Goal: Information Seeking & Learning: Learn about a topic

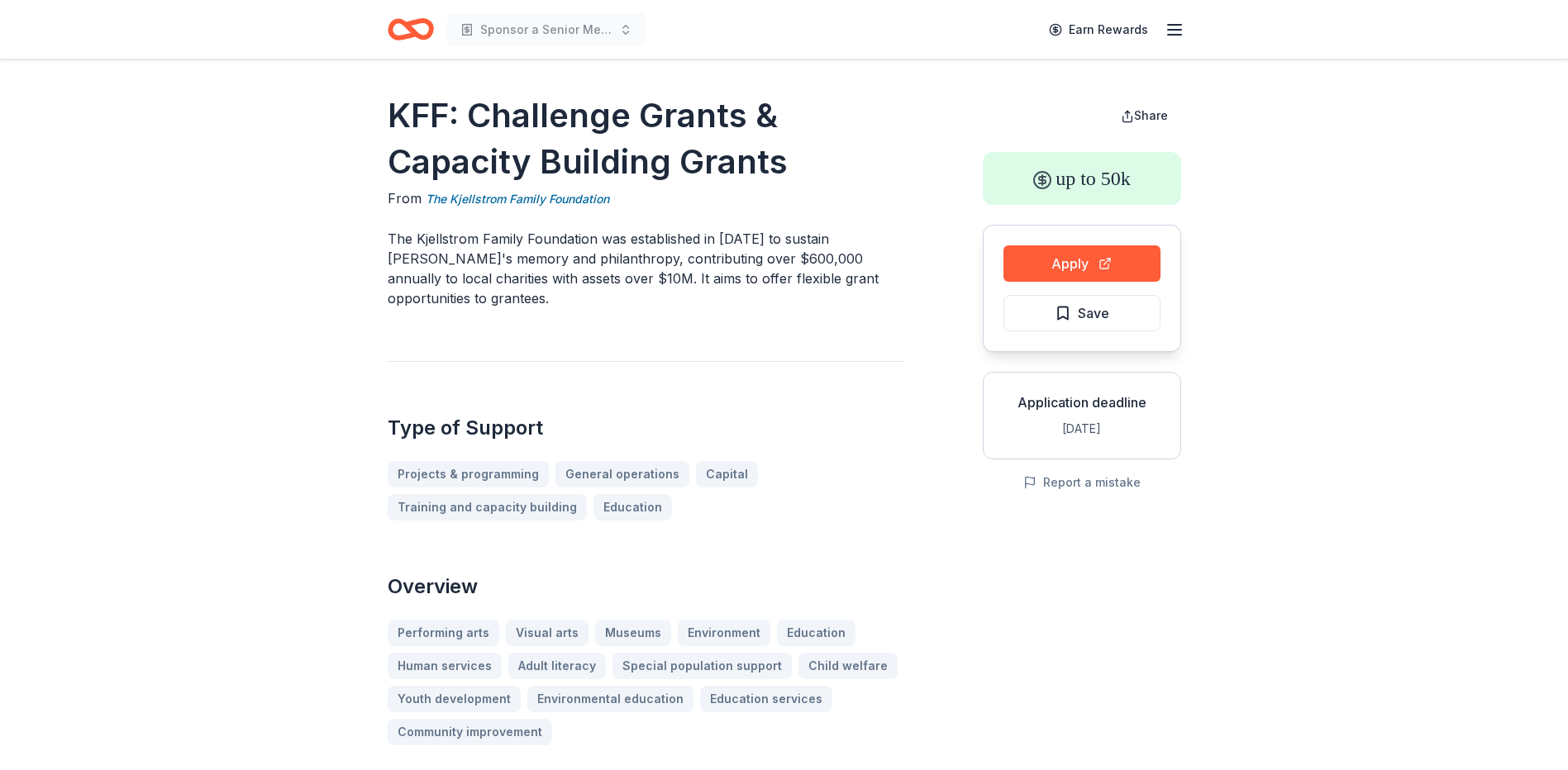
click at [421, 25] on icon "Home" at bounding box center [411, 29] width 46 height 39
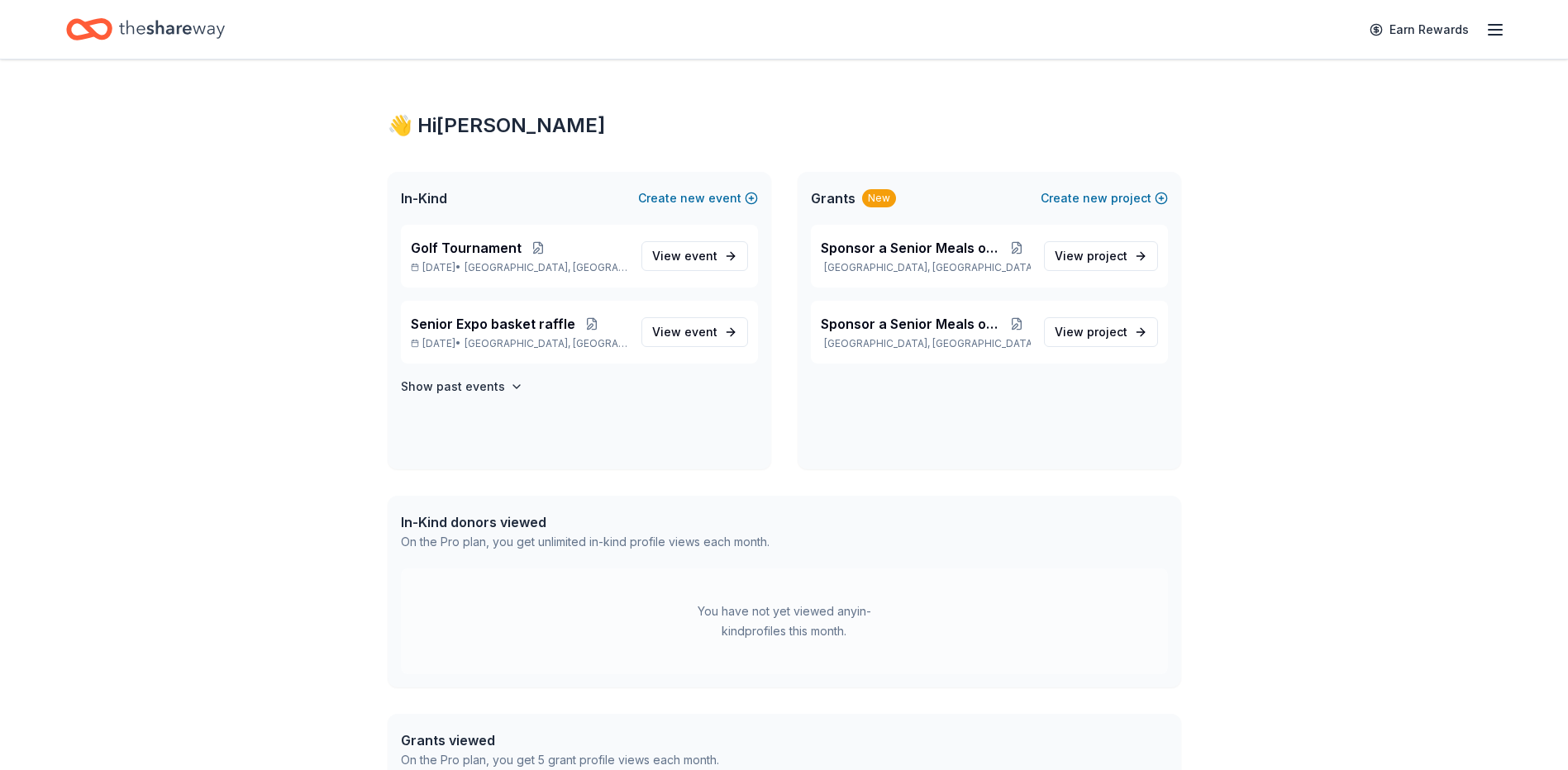
click at [887, 201] on div "New" at bounding box center [878, 198] width 34 height 18
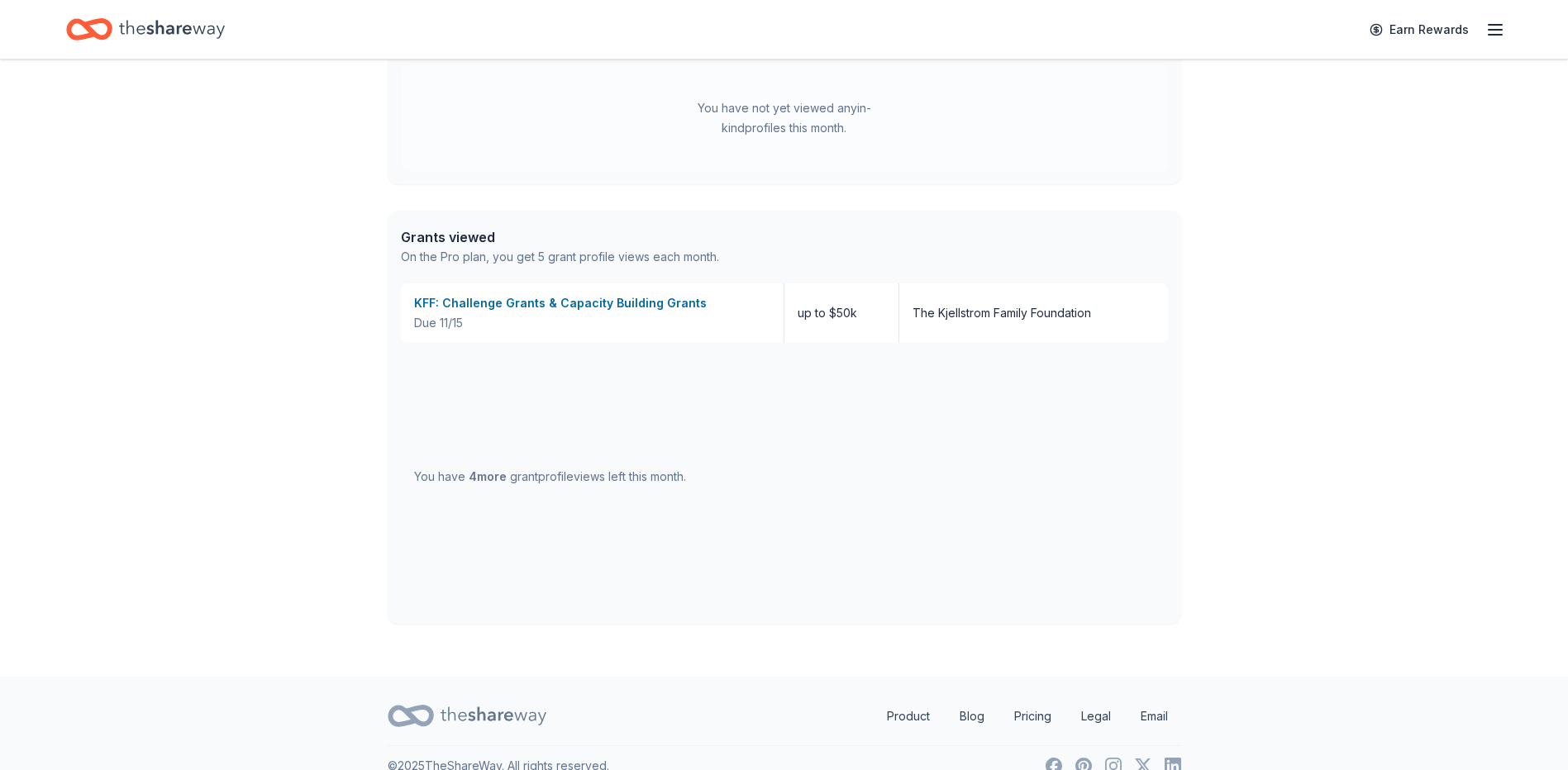
scroll to position [529, 0]
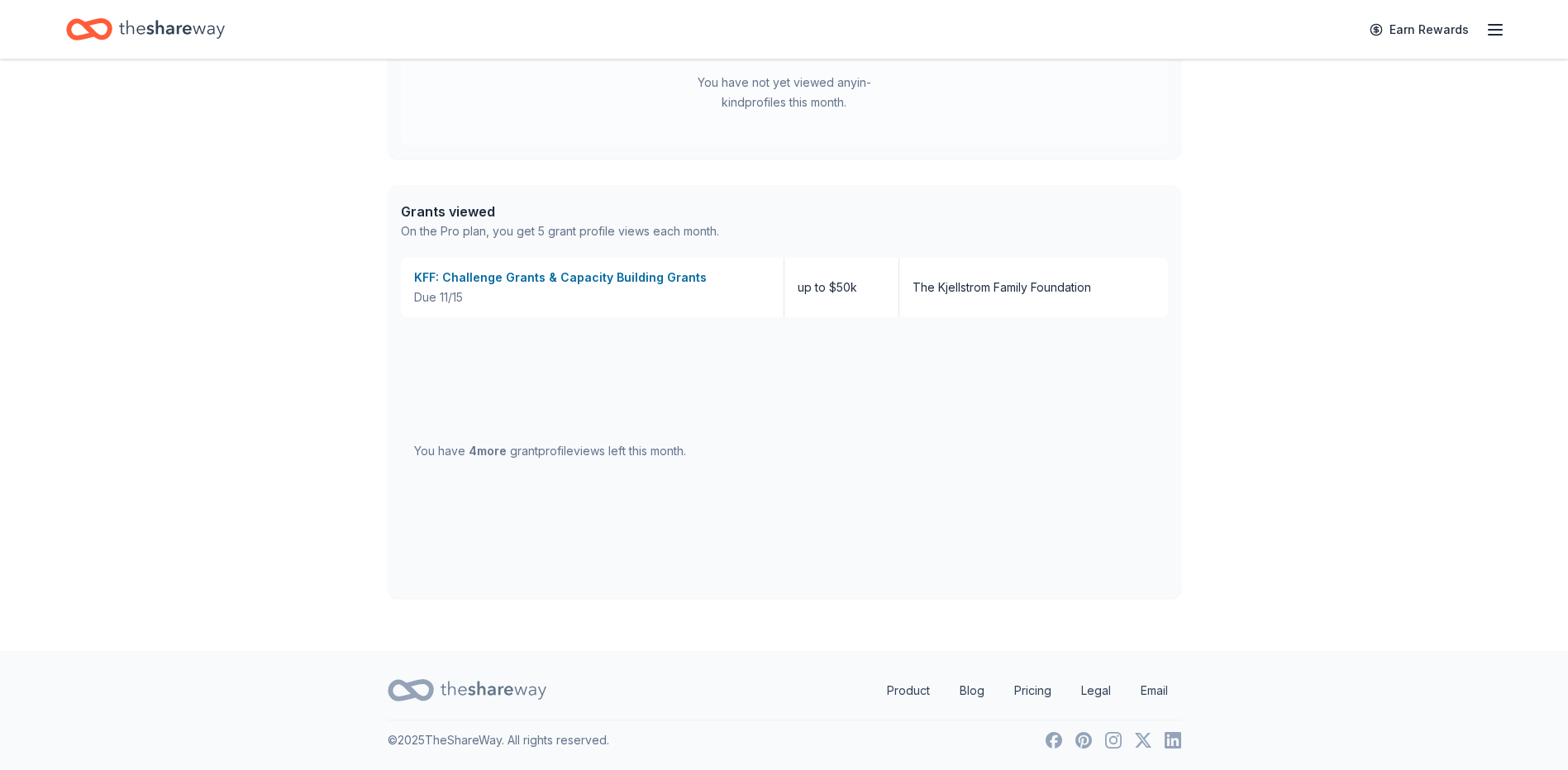
click at [1498, 28] on icon "button" at bounding box center [1495, 30] width 20 height 20
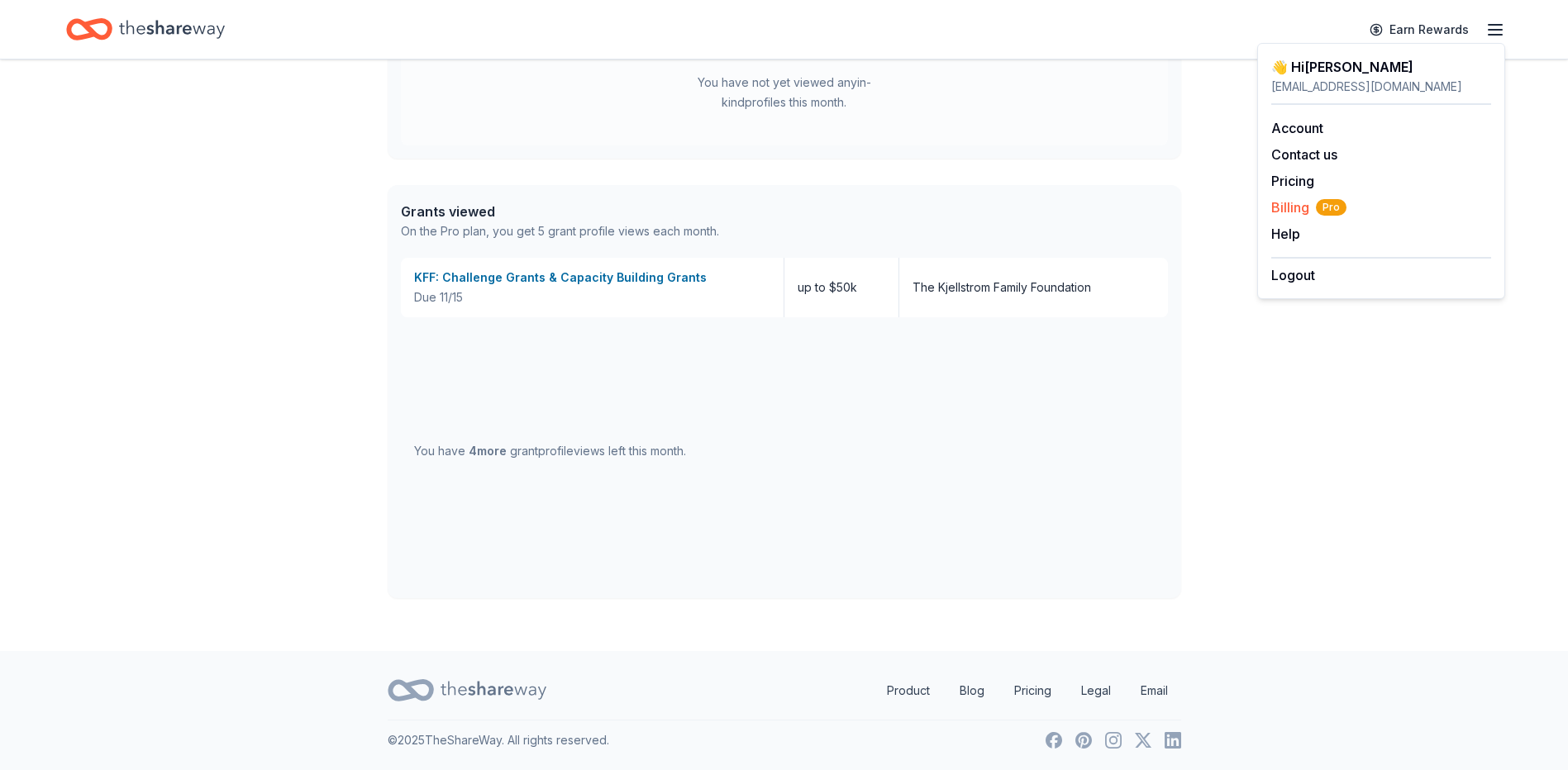
click at [1279, 200] on span "Billing Pro" at bounding box center [1309, 208] width 75 height 20
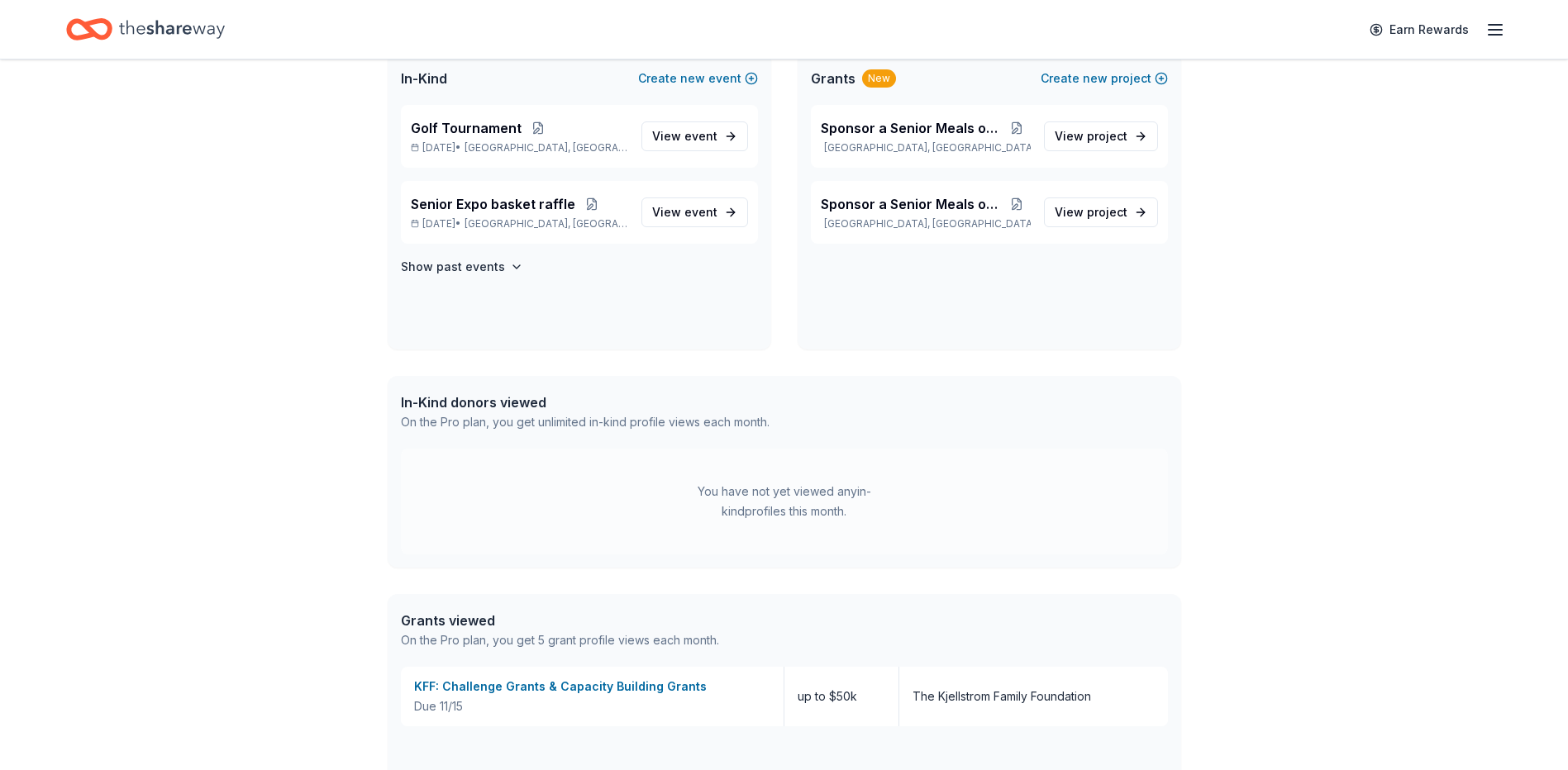
scroll to position [116, 0]
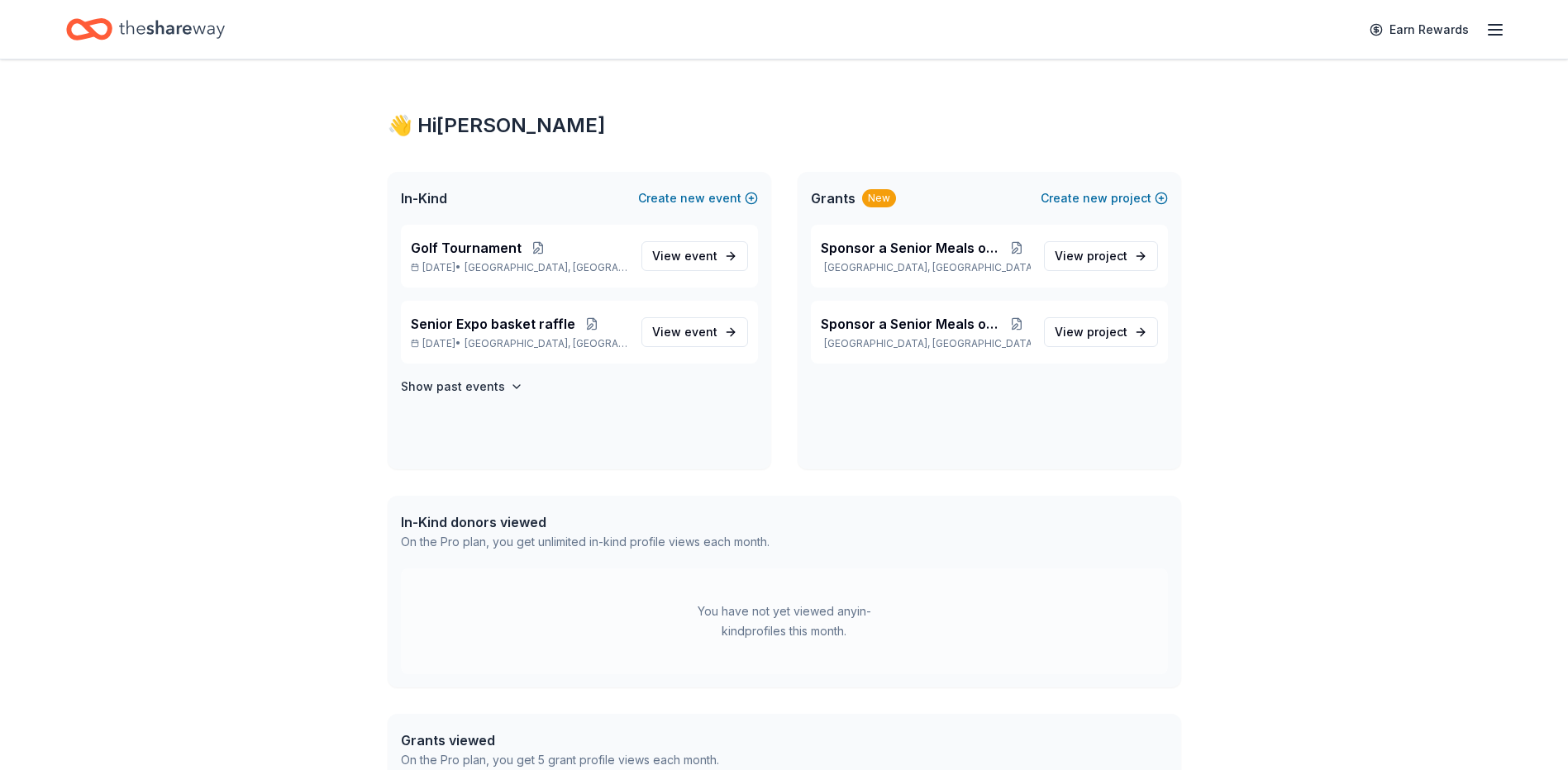
click at [131, 23] on icon "Home" at bounding box center [171, 30] width 106 height 34
click at [1503, 34] on icon "button" at bounding box center [1495, 30] width 20 height 20
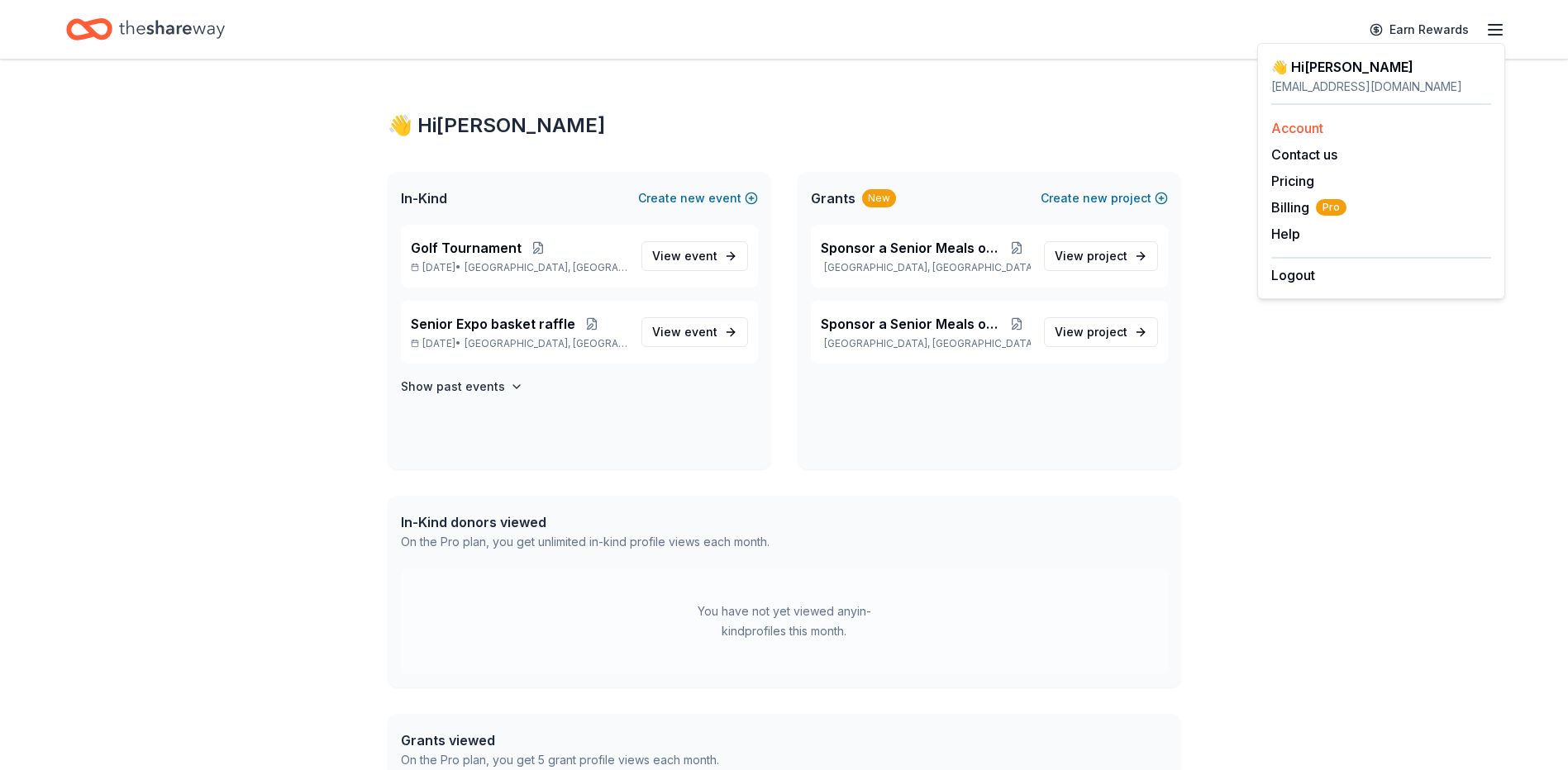
click at [1307, 137] on div "Account" at bounding box center [1381, 128] width 220 height 20
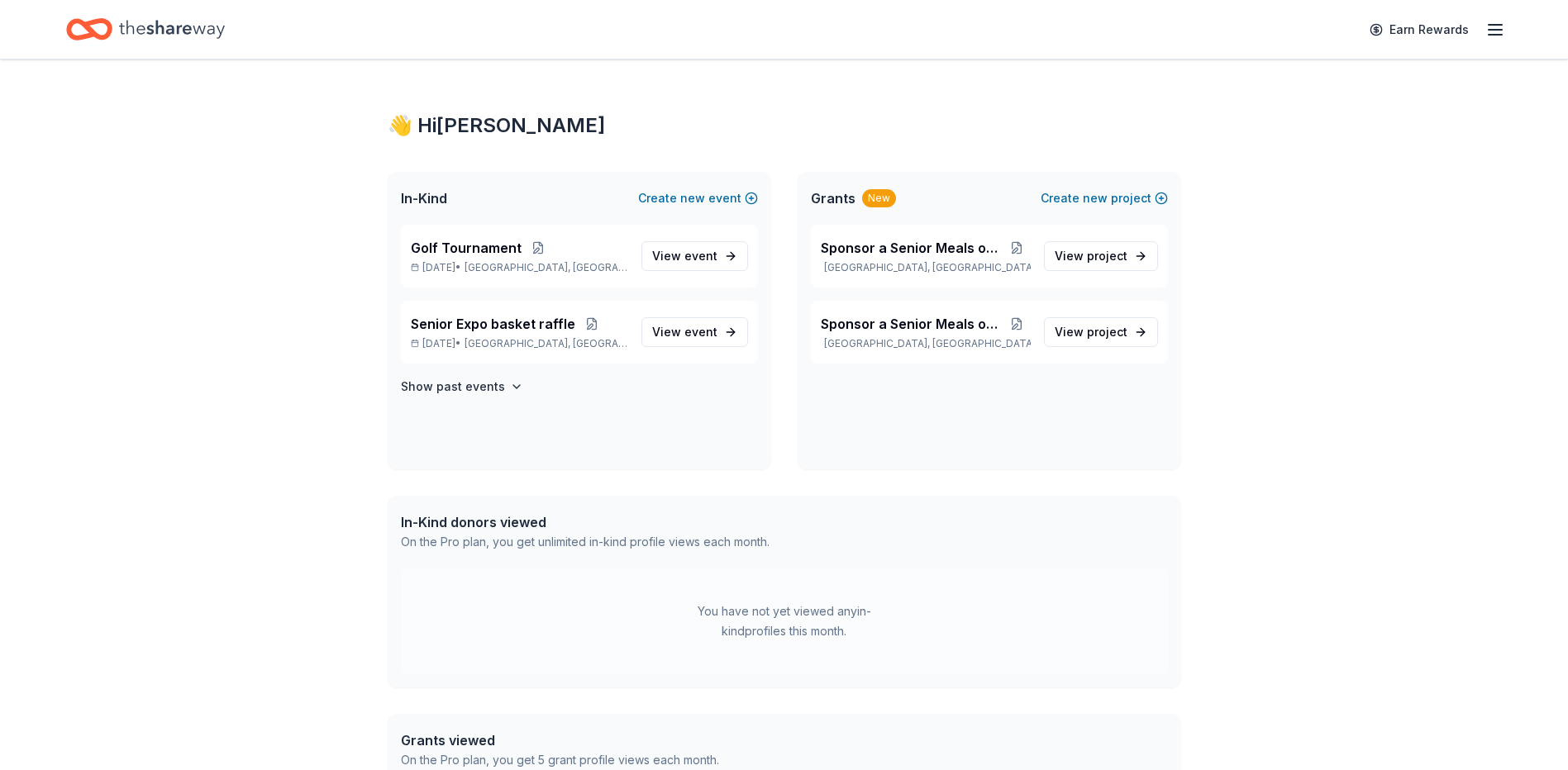
click at [91, 25] on icon "Home" at bounding box center [97, 29] width 26 height 17
click at [507, 335] on div "Senior Expo basket raffle Oct 31, 2025 • Warren, PA" at bounding box center [519, 332] width 218 height 37
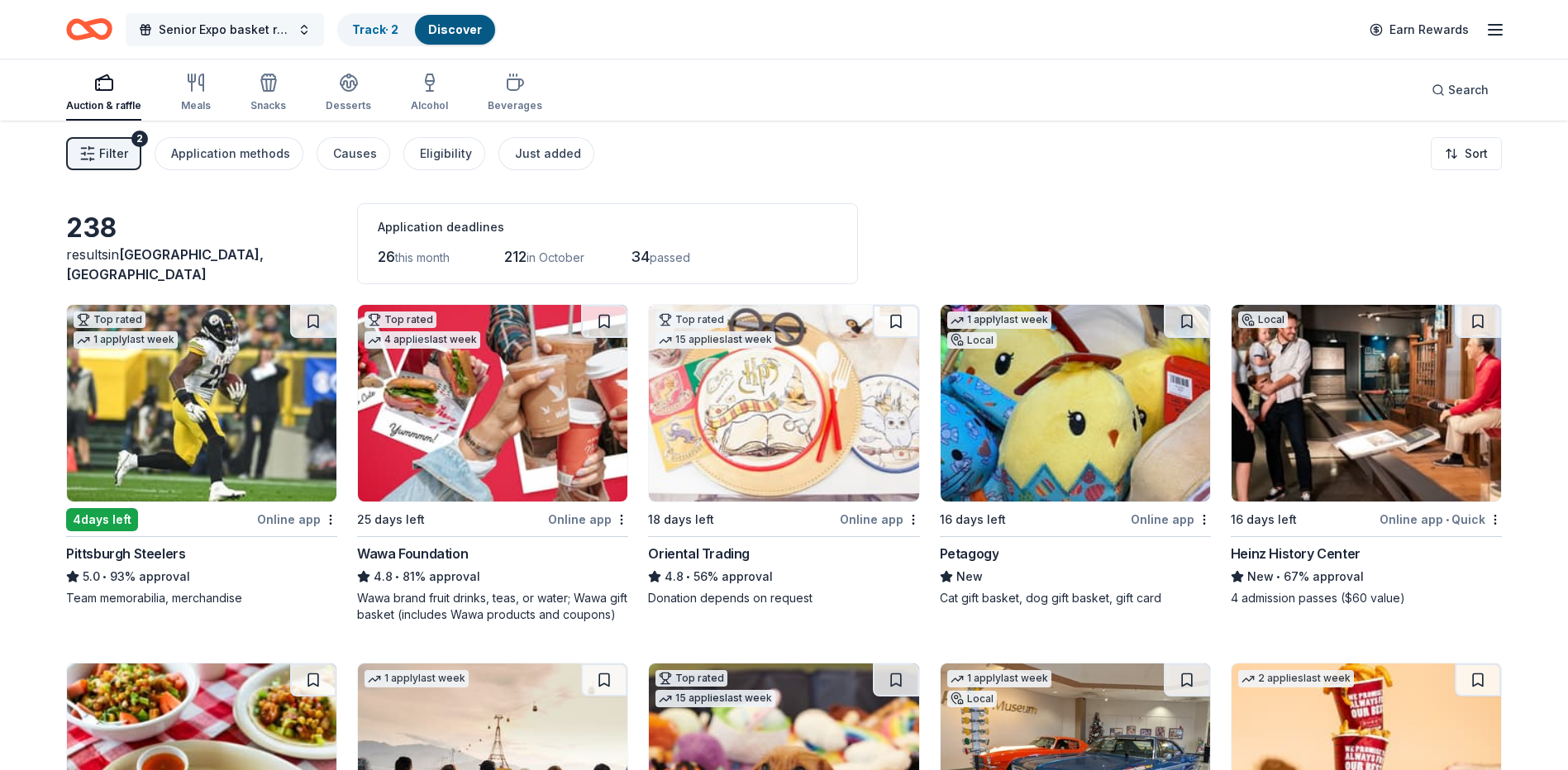
click at [314, 33] on button "Senior Expo basket raffle" at bounding box center [225, 29] width 198 height 33
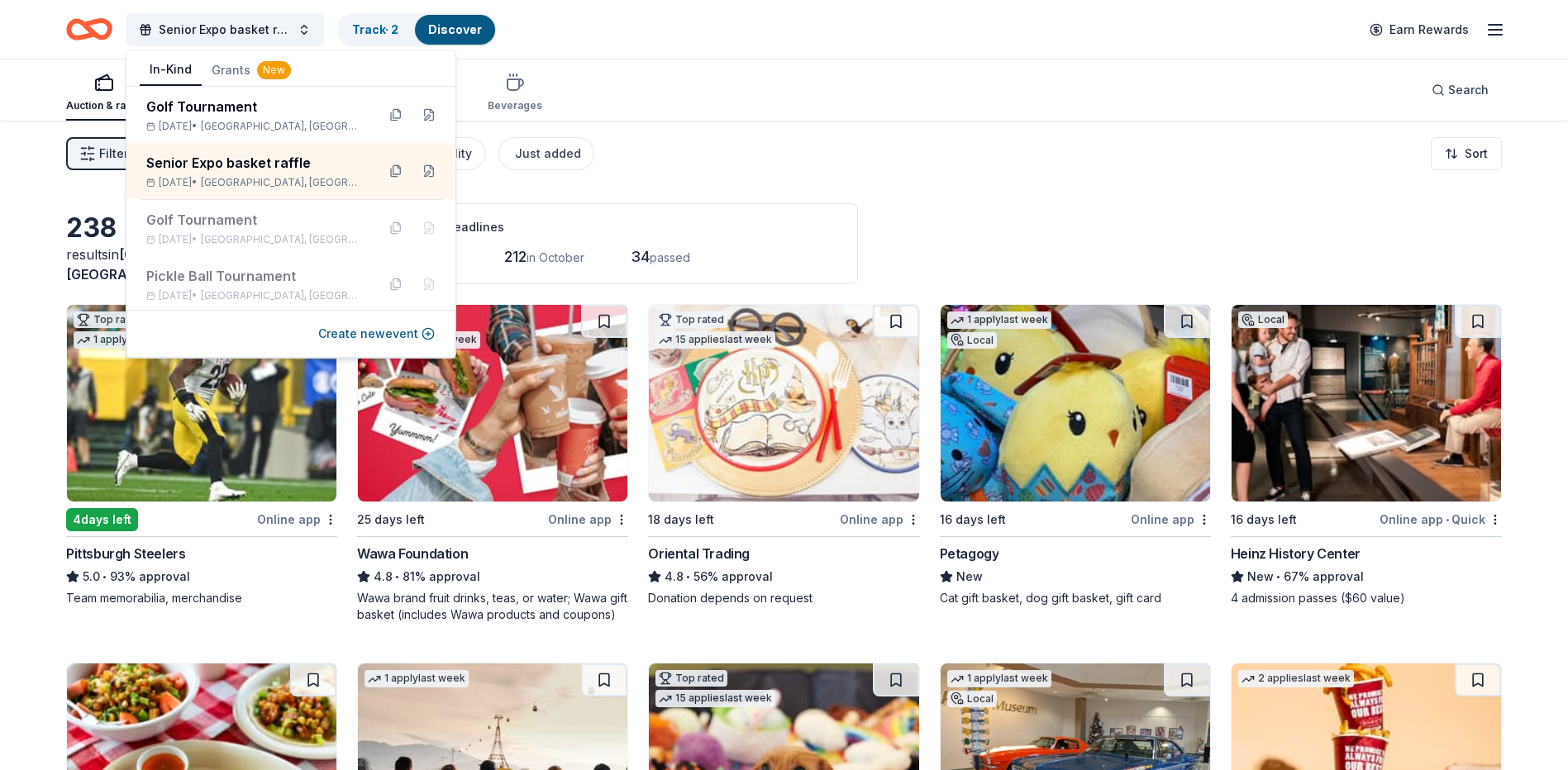
click at [238, 67] on button "Grants New" at bounding box center [251, 70] width 99 height 30
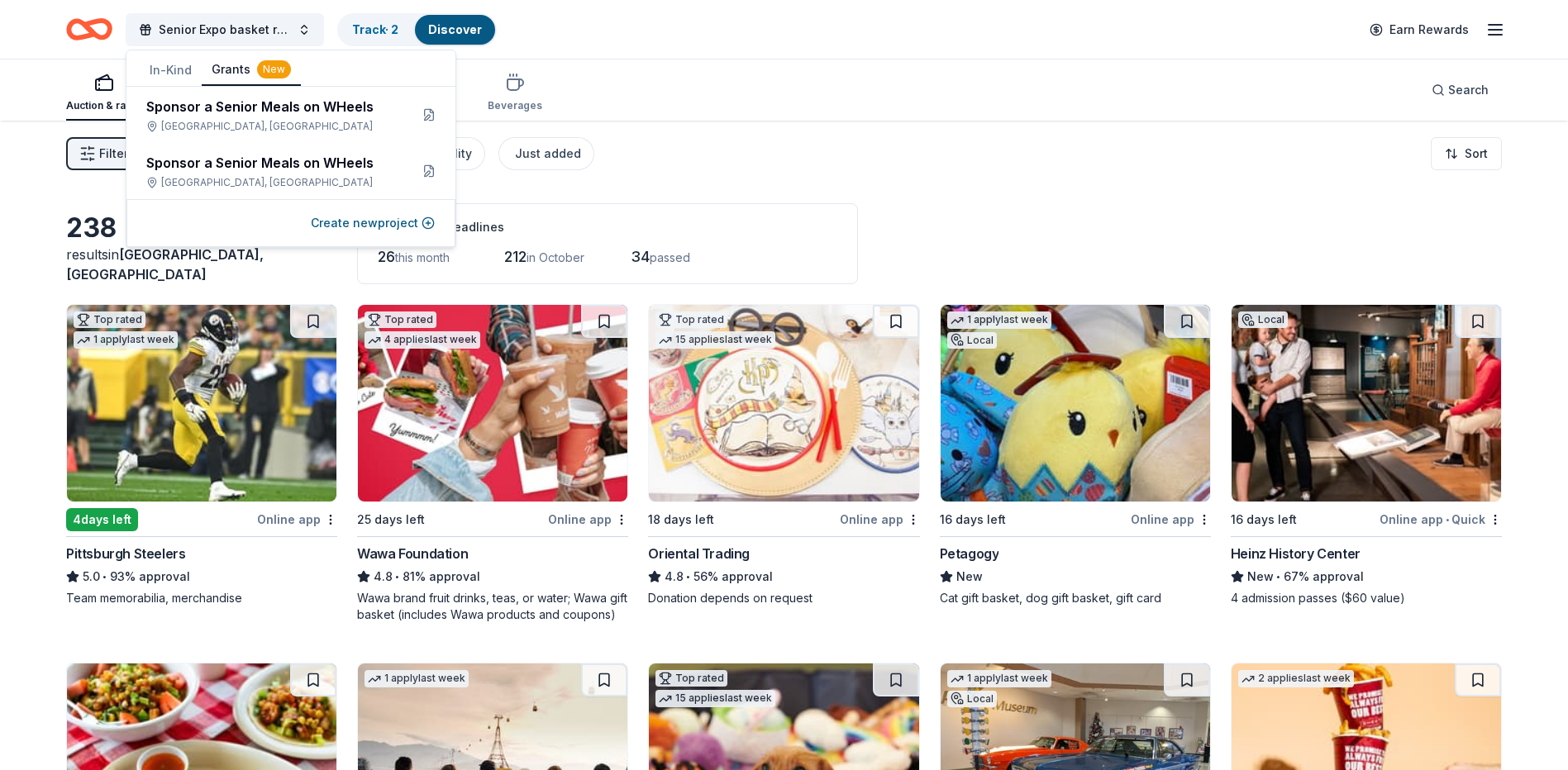
click at [259, 73] on div "New" at bounding box center [274, 69] width 34 height 18
click at [314, 108] on div "Sponsor a Senior Meals on WHeels" at bounding box center [271, 107] width 249 height 20
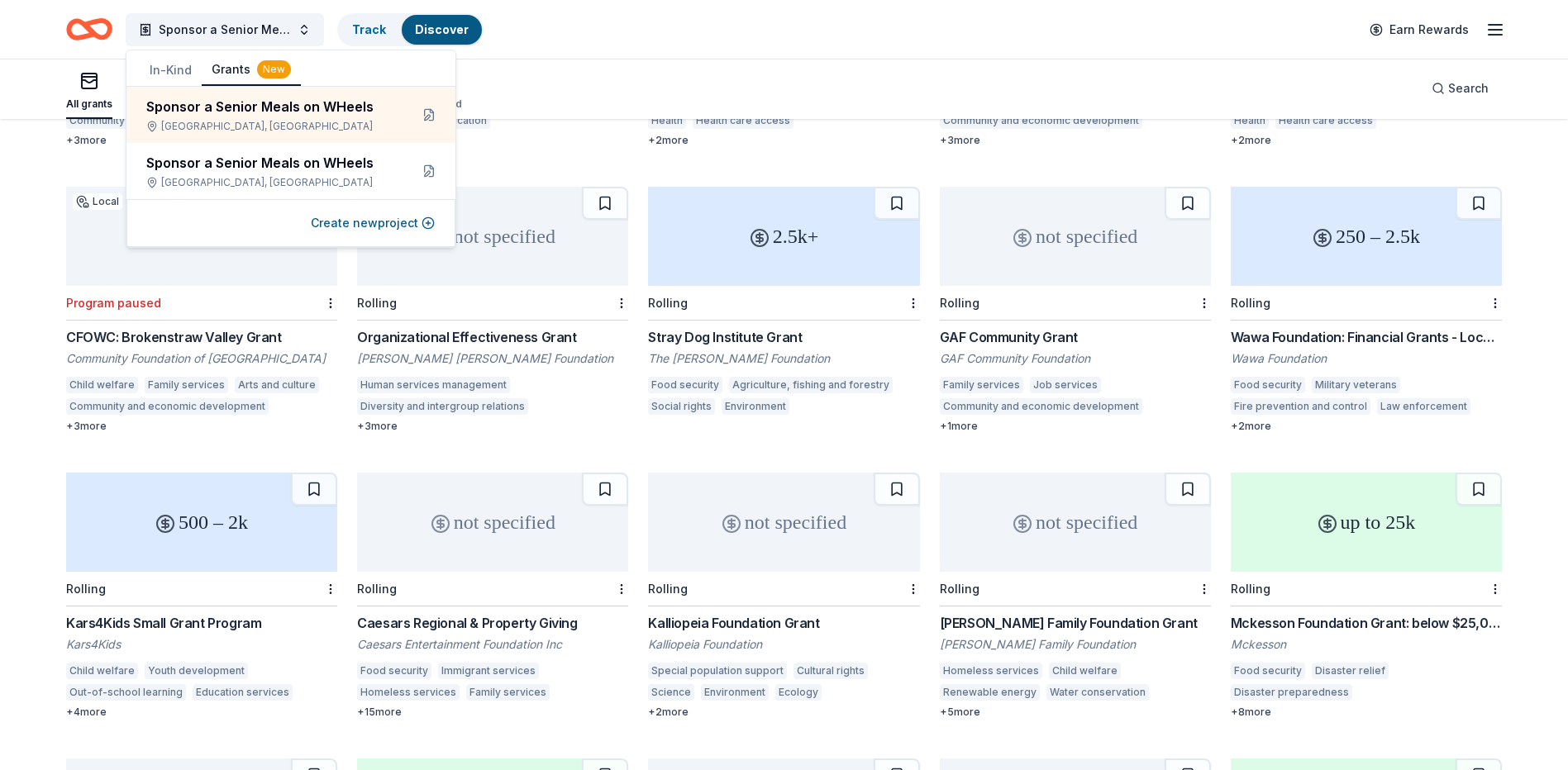
scroll to position [419, 0]
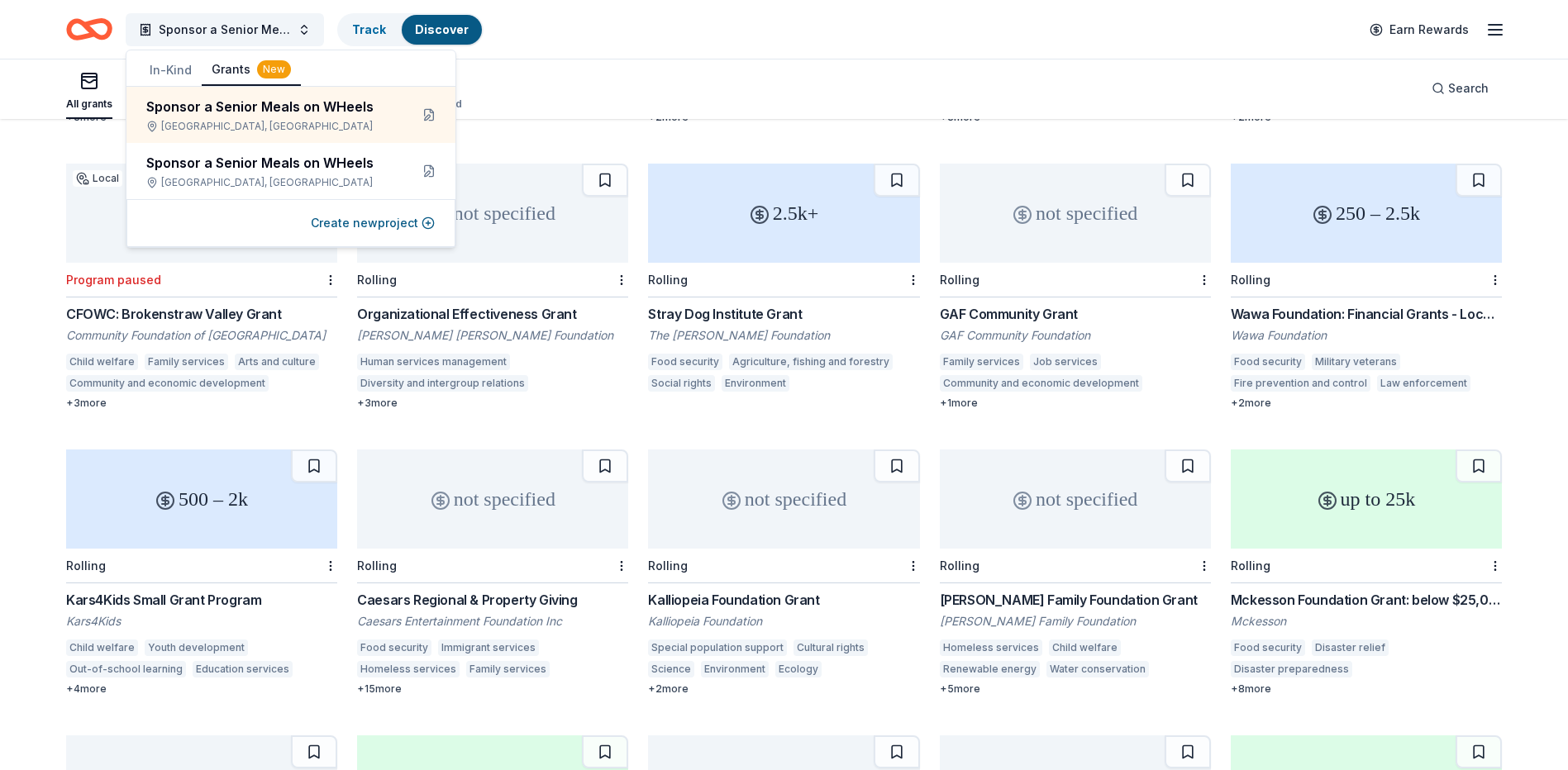
click at [1328, 304] on div "Wawa Foundation: Financial Grants - Local Connection Grants (Grants less than $…" at bounding box center [1366, 314] width 271 height 20
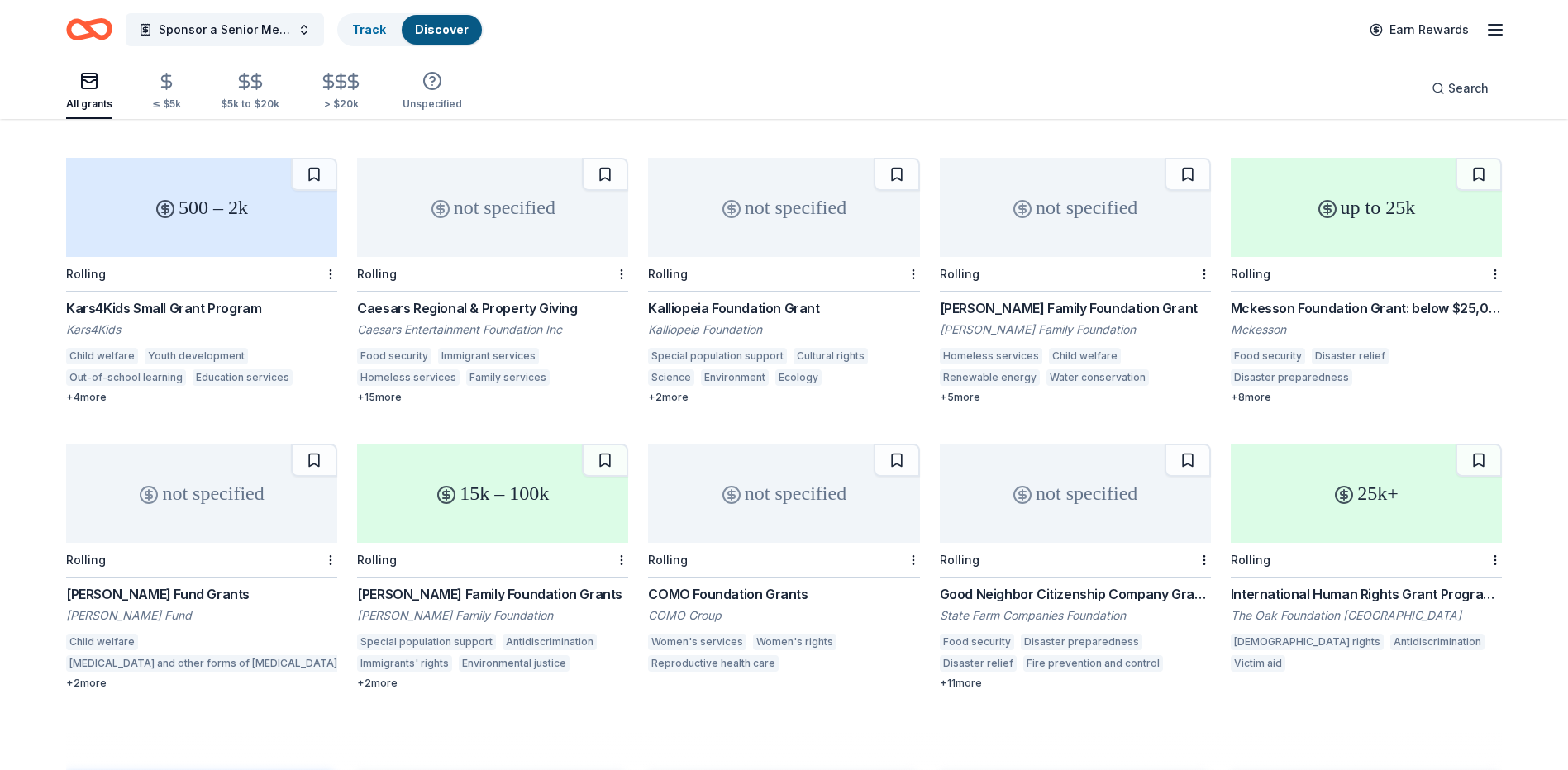
scroll to position [749, 0]
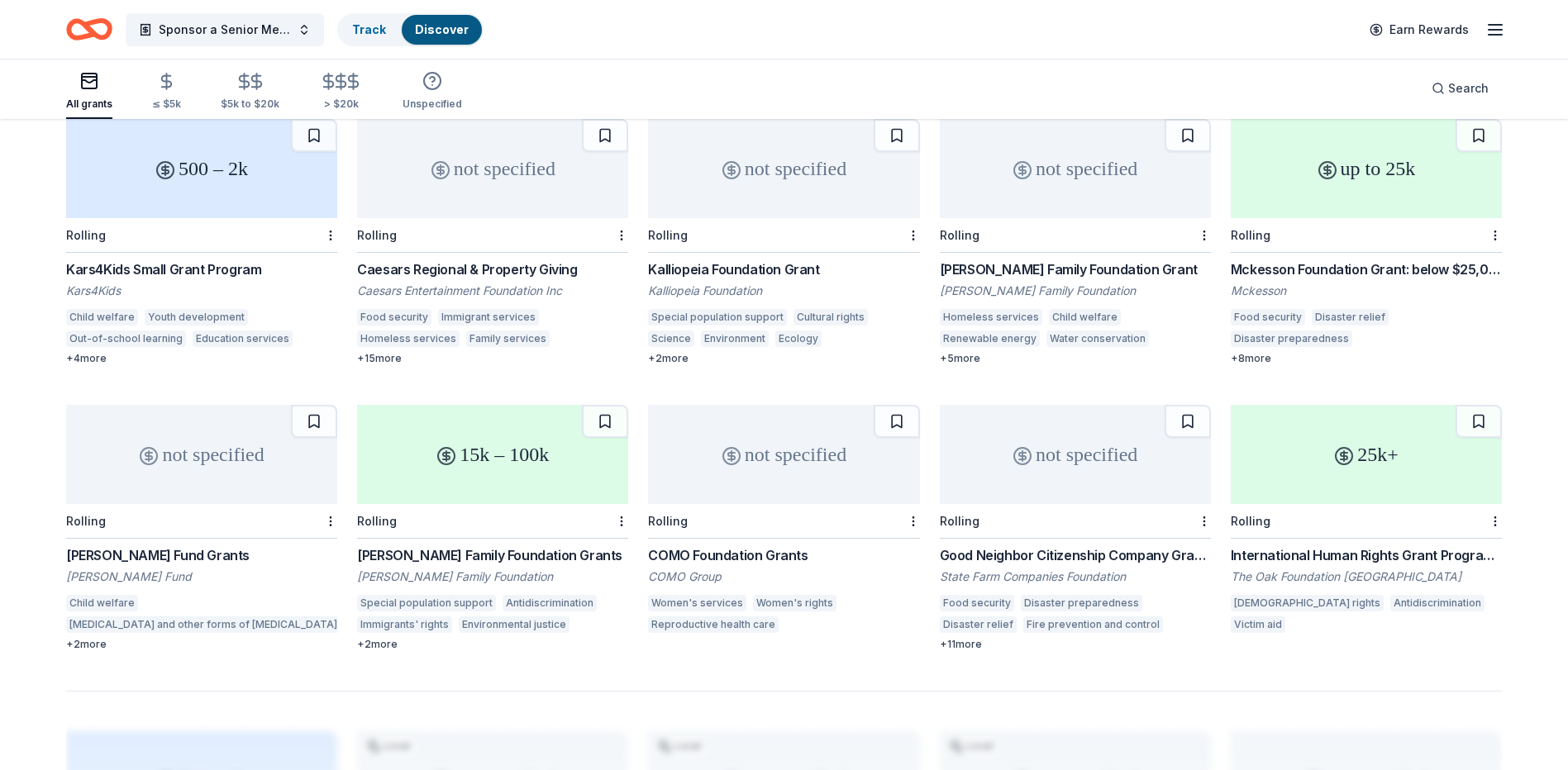
click at [95, 638] on div "+ 2 more" at bounding box center [202, 644] width 271 height 13
